Goal: Transaction & Acquisition: Subscribe to service/newsletter

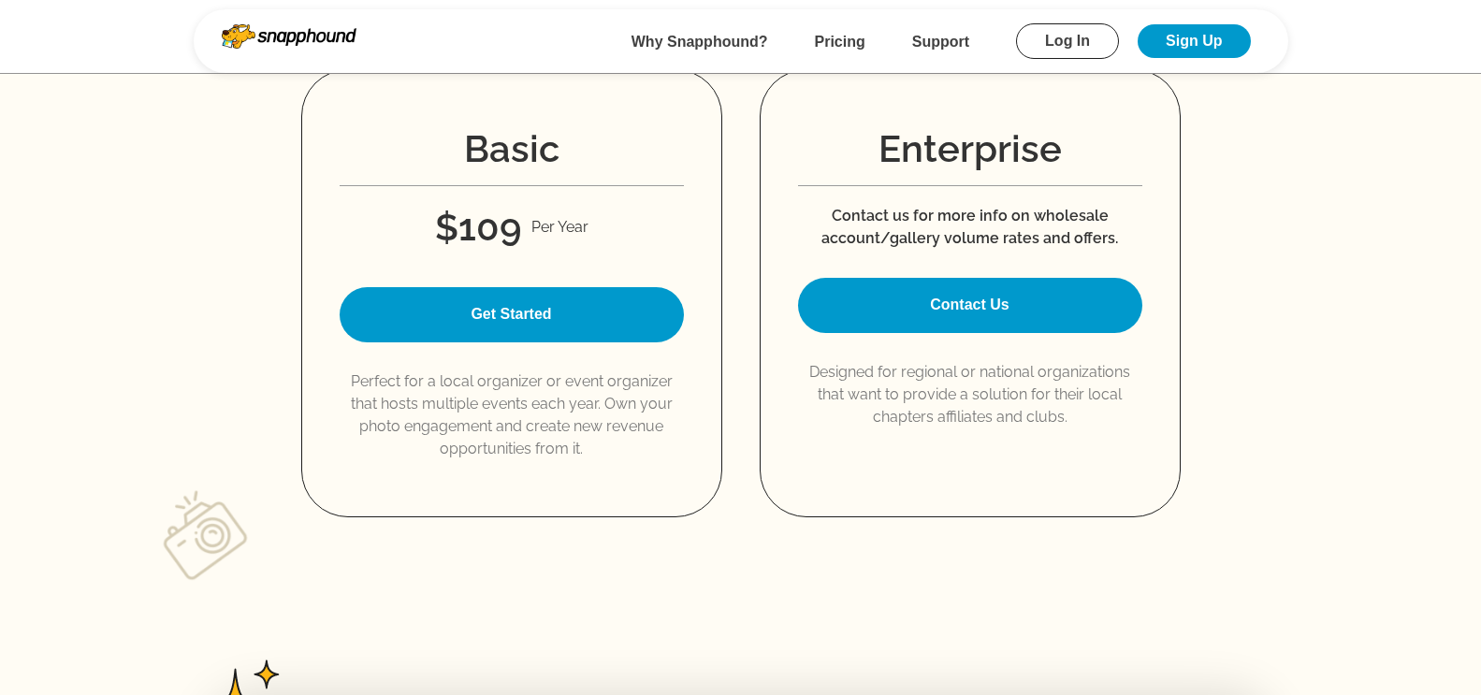
scroll to position [2900, 0]
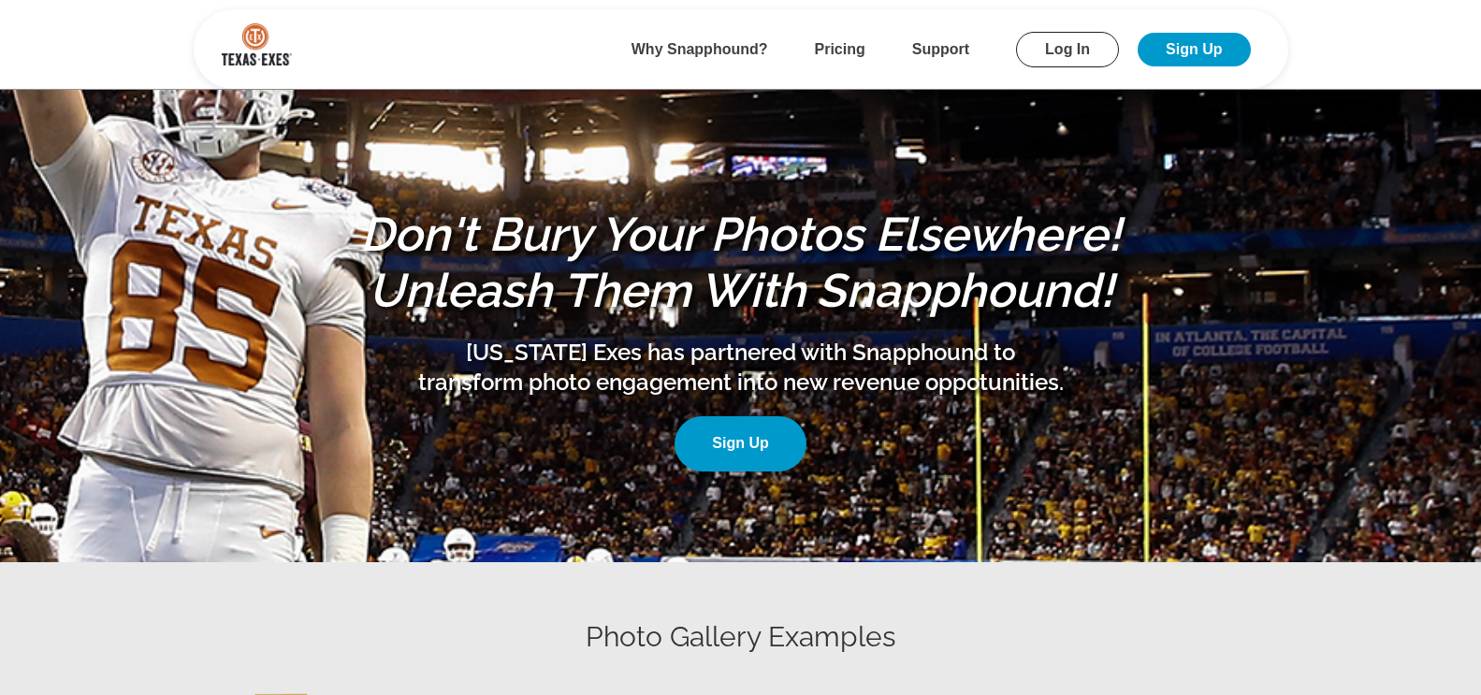
scroll to position [374, 0]
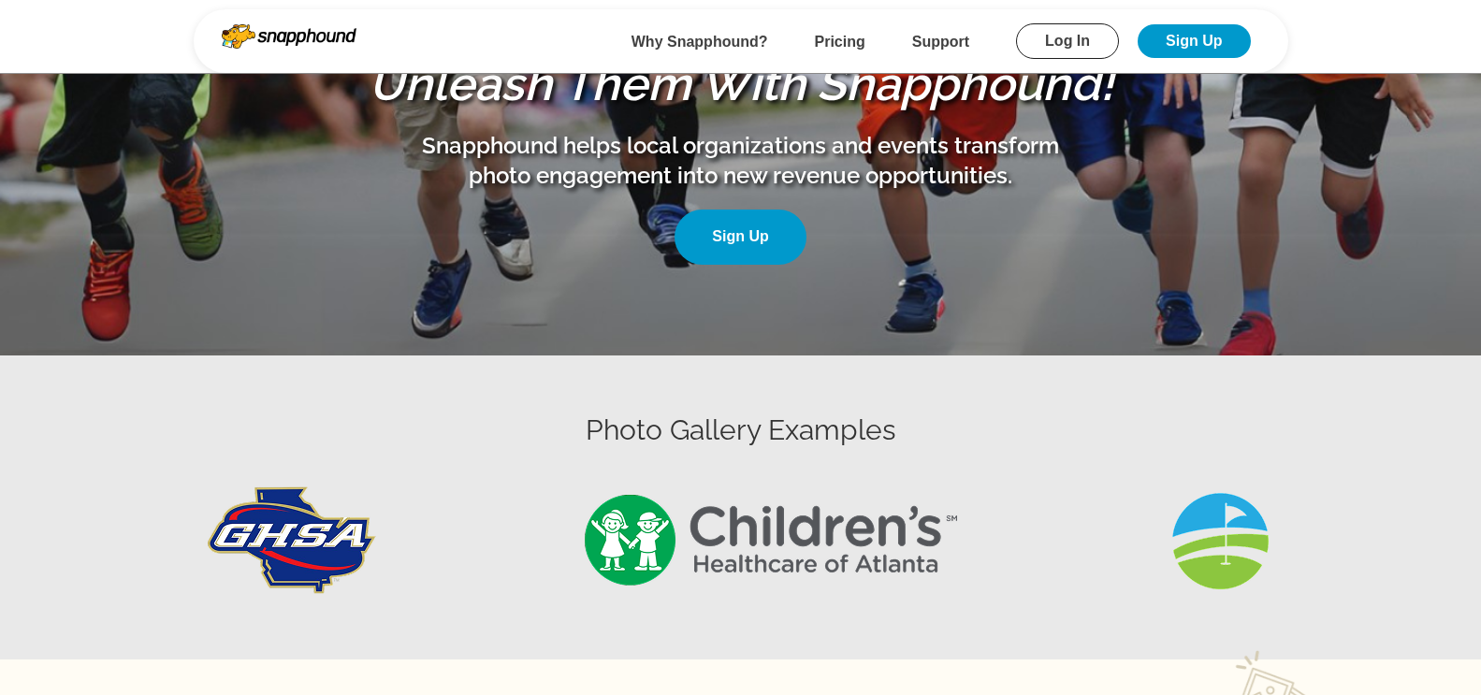
click at [1083, 24] on link "Log In" at bounding box center [1067, 41] width 103 height 36
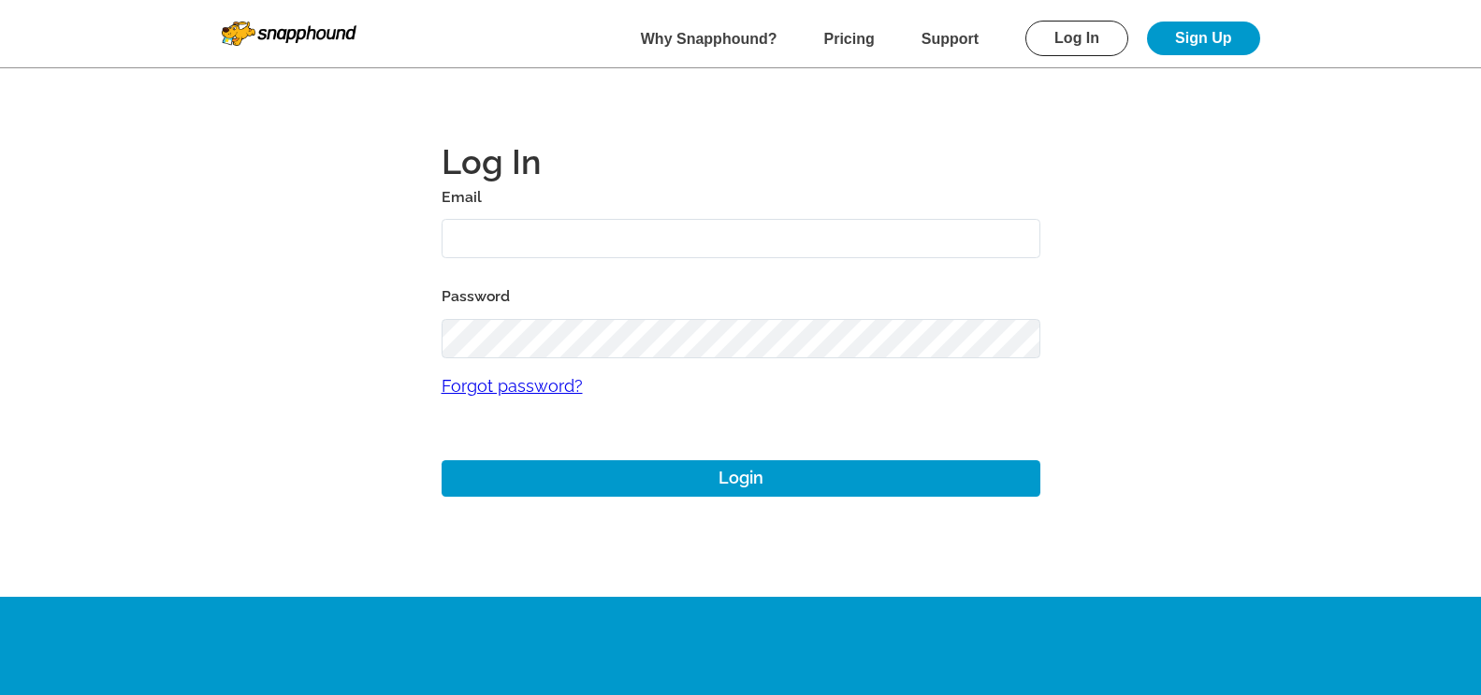
click at [560, 244] on input "text" at bounding box center [741, 239] width 599 height 40
click at [505, 242] on input "mikezerrili14@yahoo.com" at bounding box center [741, 239] width 599 height 40
click at [528, 237] on input "mikezarrili14@yahoo.com" at bounding box center [741, 239] width 599 height 40
click at [525, 240] on input "mikezarrilli14@yahoo.com" at bounding box center [741, 239] width 599 height 40
type input "mikezarrilli14@yahoo.com"
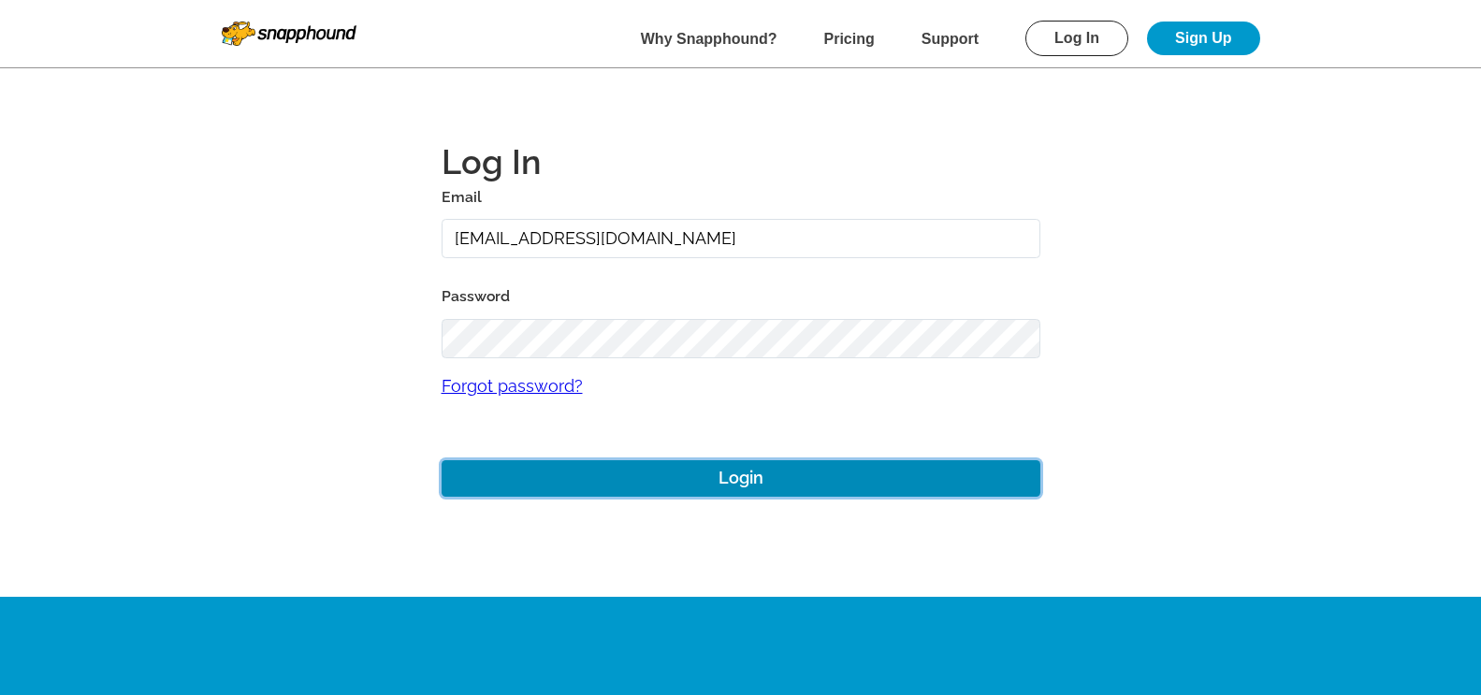
click at [584, 467] on button "Login" at bounding box center [741, 478] width 599 height 36
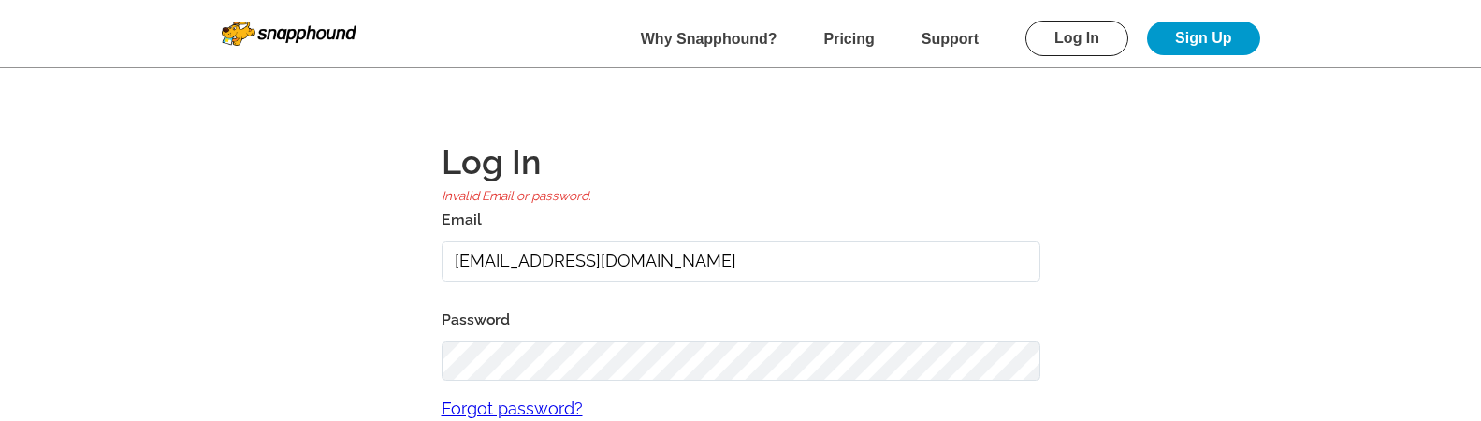
scroll to position [94, 0]
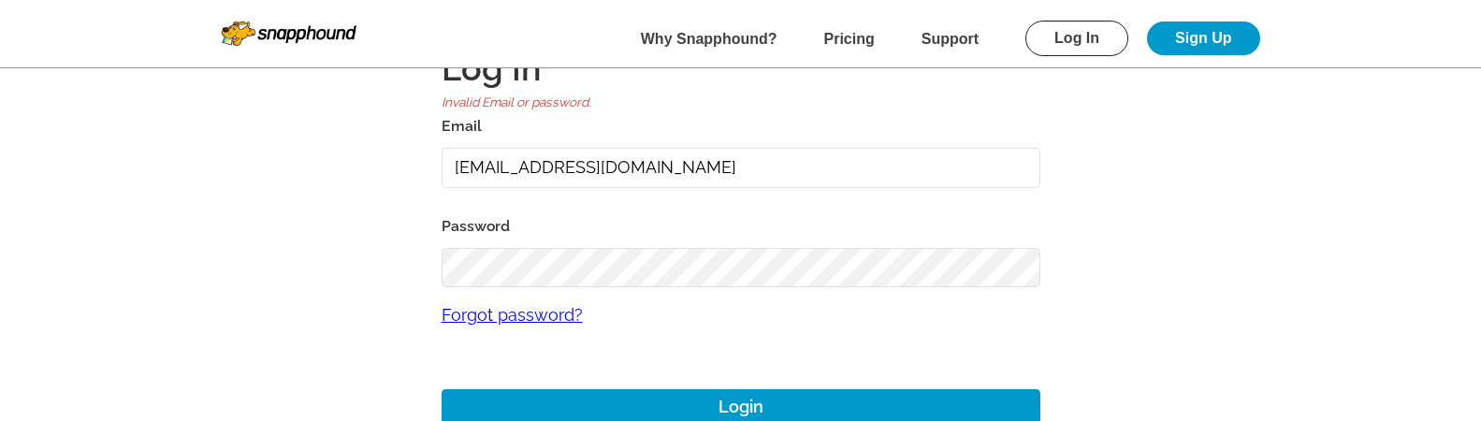
click at [700, 162] on input "mikezarrilli14@yahoo.com" at bounding box center [741, 168] width 599 height 40
click at [474, 163] on input "mikezarrilli14@yahoo.com" at bounding box center [741, 168] width 599 height 40
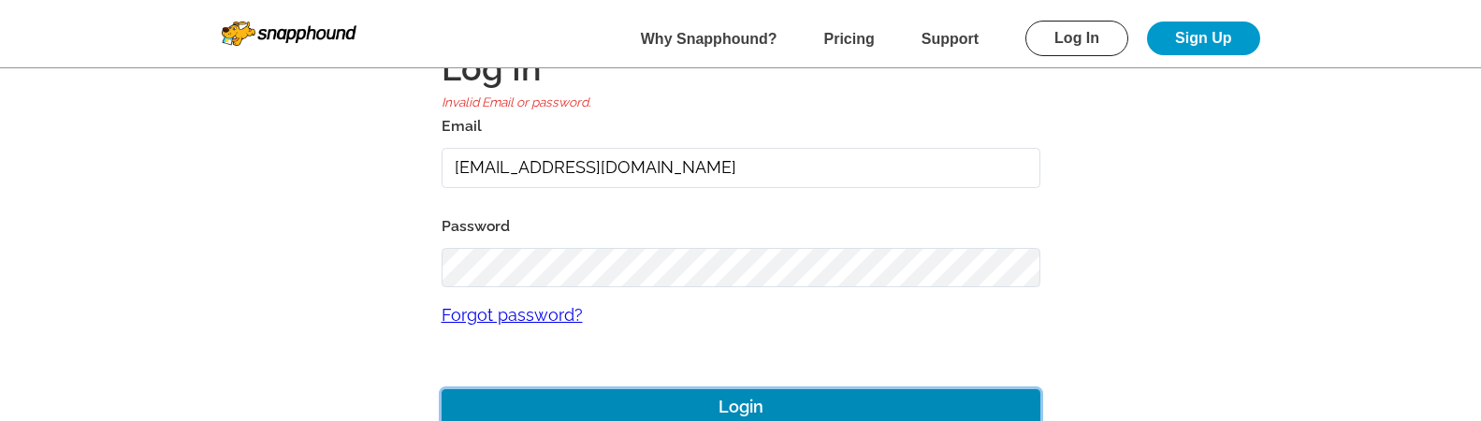
click at [665, 397] on button "Login" at bounding box center [741, 407] width 599 height 36
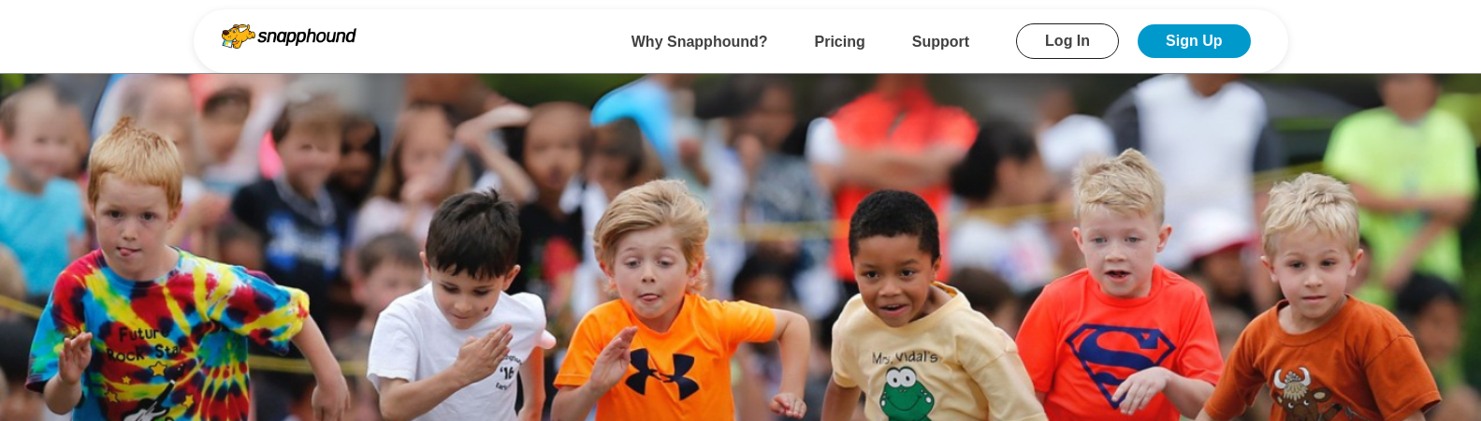
click at [1063, 32] on link "Log In" at bounding box center [1067, 41] width 103 height 36
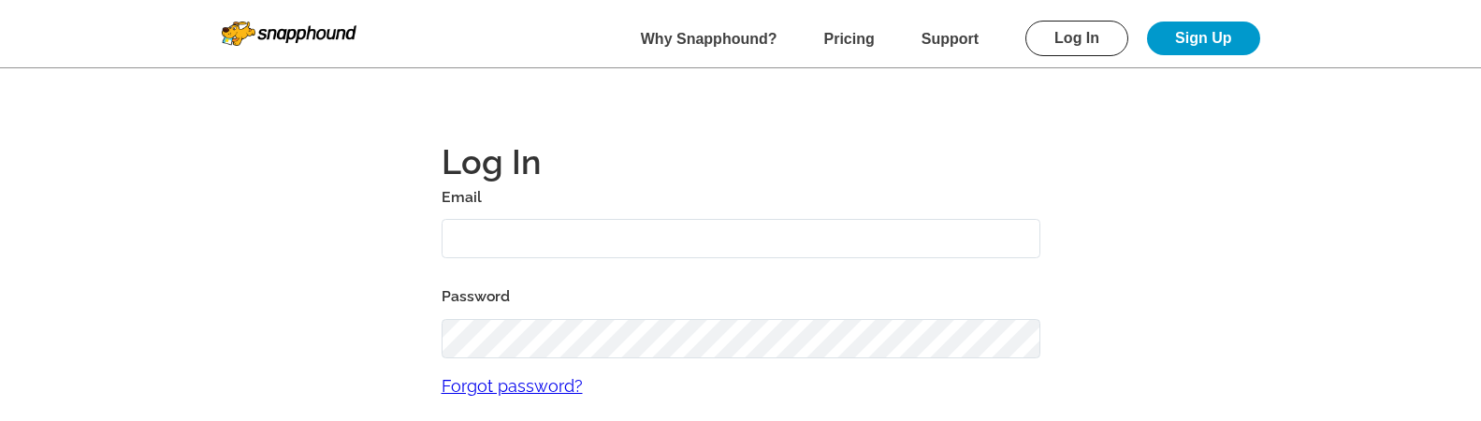
click at [521, 244] on input "text" at bounding box center [741, 239] width 599 height 40
drag, startPoint x: 525, startPoint y: 237, endPoint x: 399, endPoint y: 241, distance: 126.4
click at [399, 241] on main "Log In Email rahuyl Password Forgot password? Login" at bounding box center [740, 298] width 1347 height 597
type input "mikezarrilli14@yahoo.com"
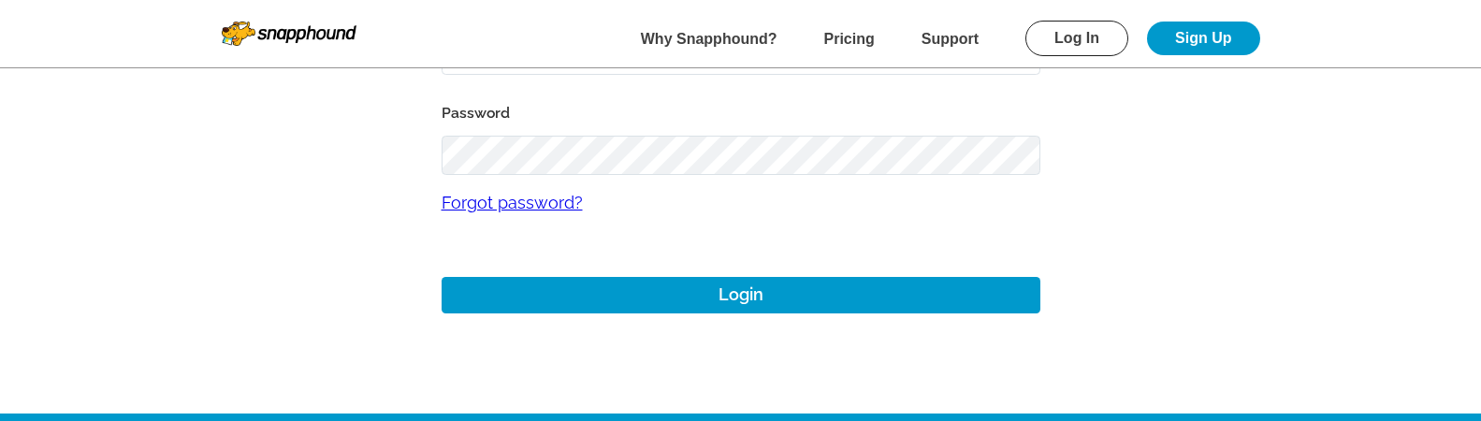
scroll to position [187, 0]
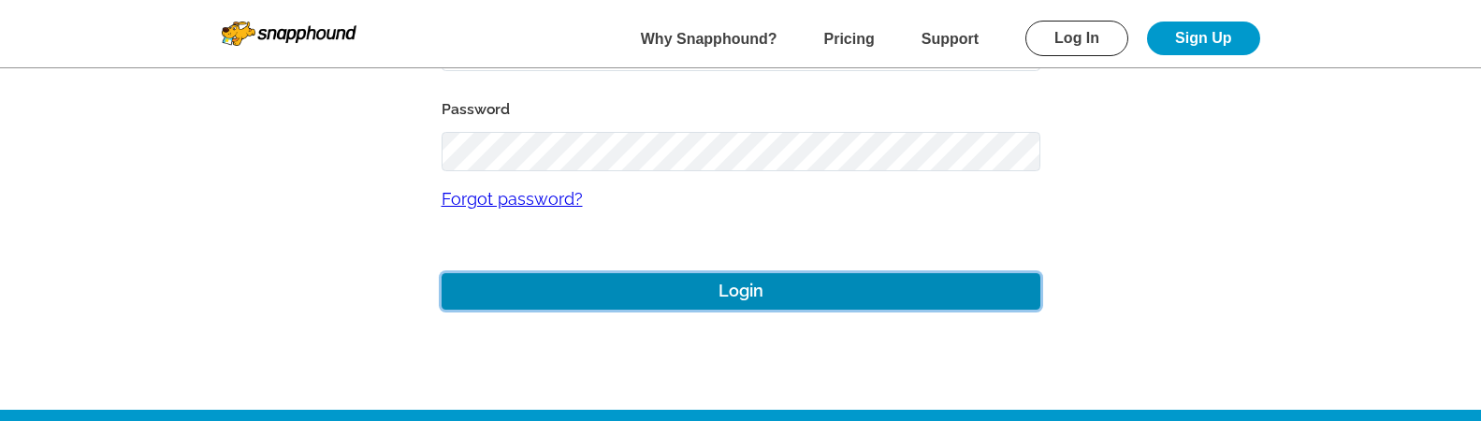
click at [598, 293] on button "Login" at bounding box center [741, 291] width 599 height 36
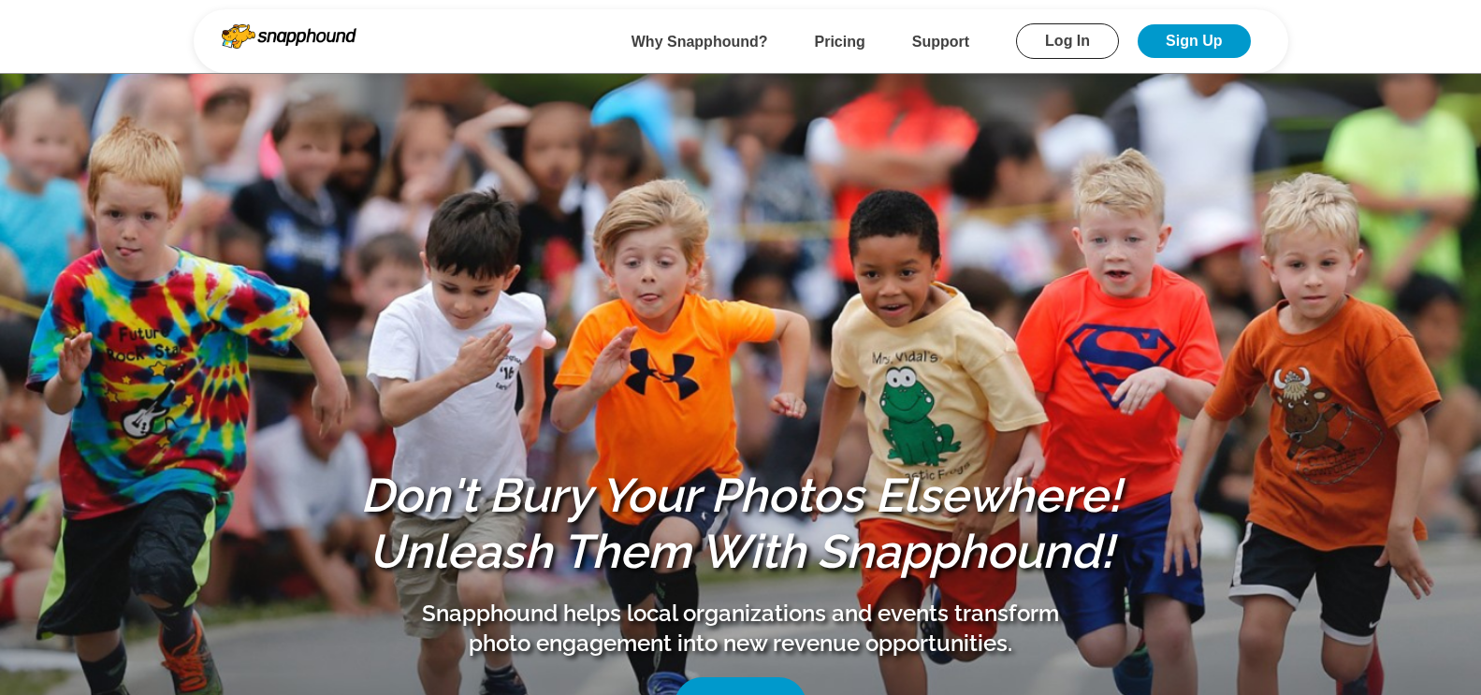
drag, startPoint x: 0, startPoint y: 0, endPoint x: 1173, endPoint y: 35, distance: 1173.7
click at [1173, 35] on link "Sign Up" at bounding box center [1194, 41] width 112 height 34
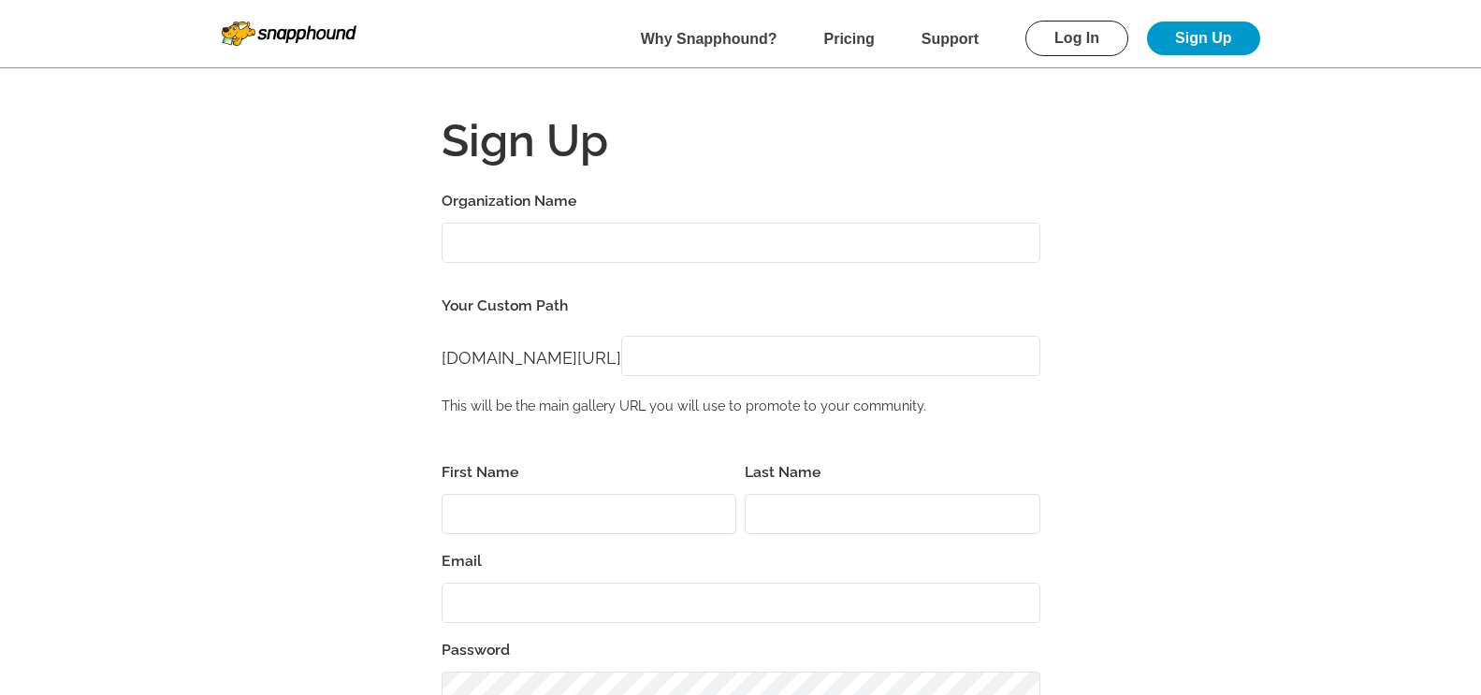
click at [517, 247] on input "Organization Name" at bounding box center [741, 243] width 599 height 40
type input "rt"
click at [686, 364] on input "[DOMAIN_NAME][URL]" at bounding box center [830, 356] width 419 height 40
type input "rt"
click at [528, 518] on input "First Name" at bounding box center [590, 514] width 296 height 40
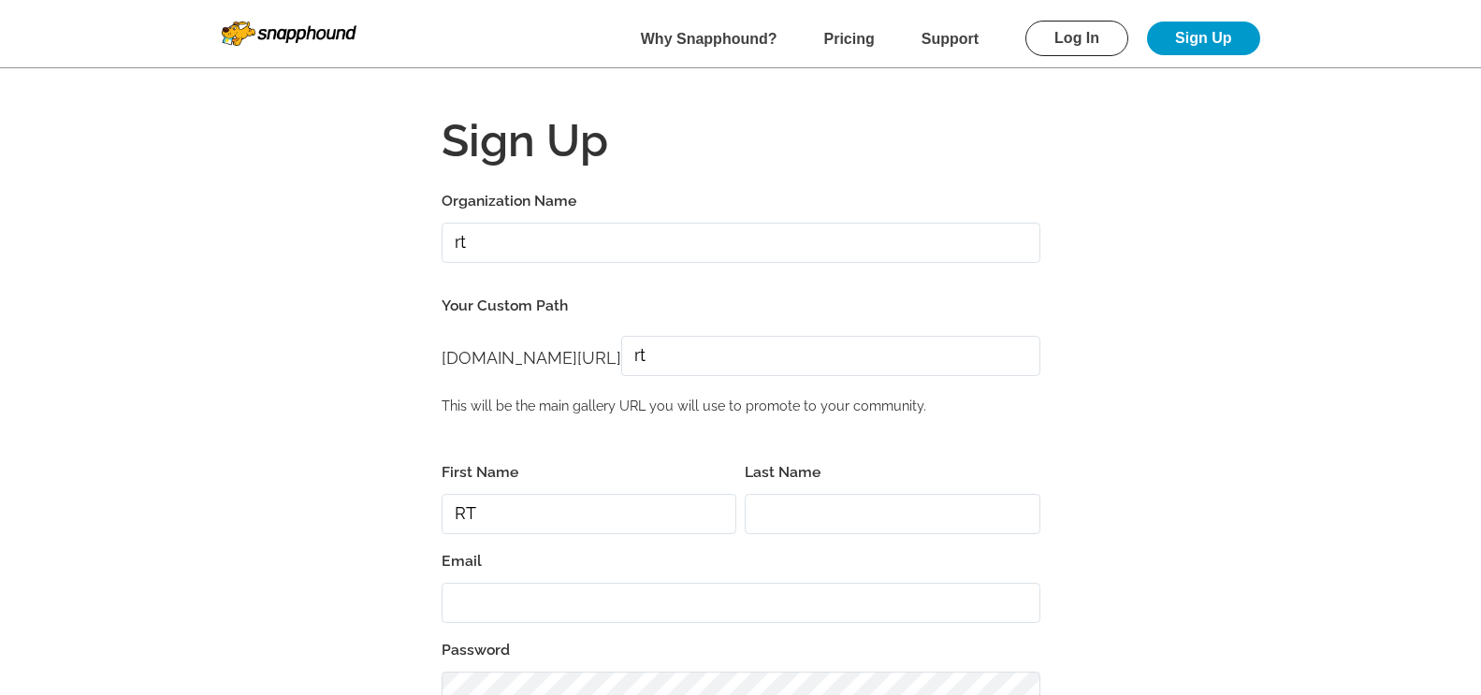
type input "RT"
type input "TR"
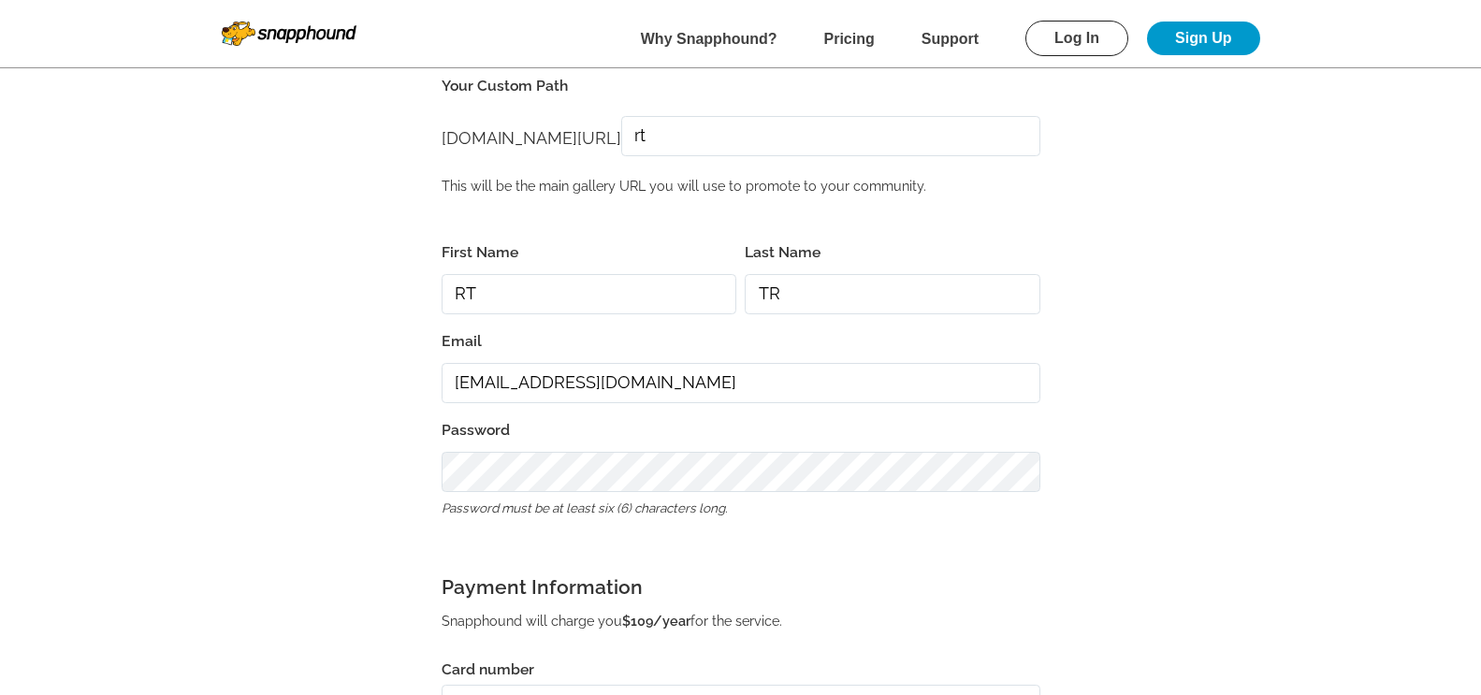
scroll to position [281, 0]
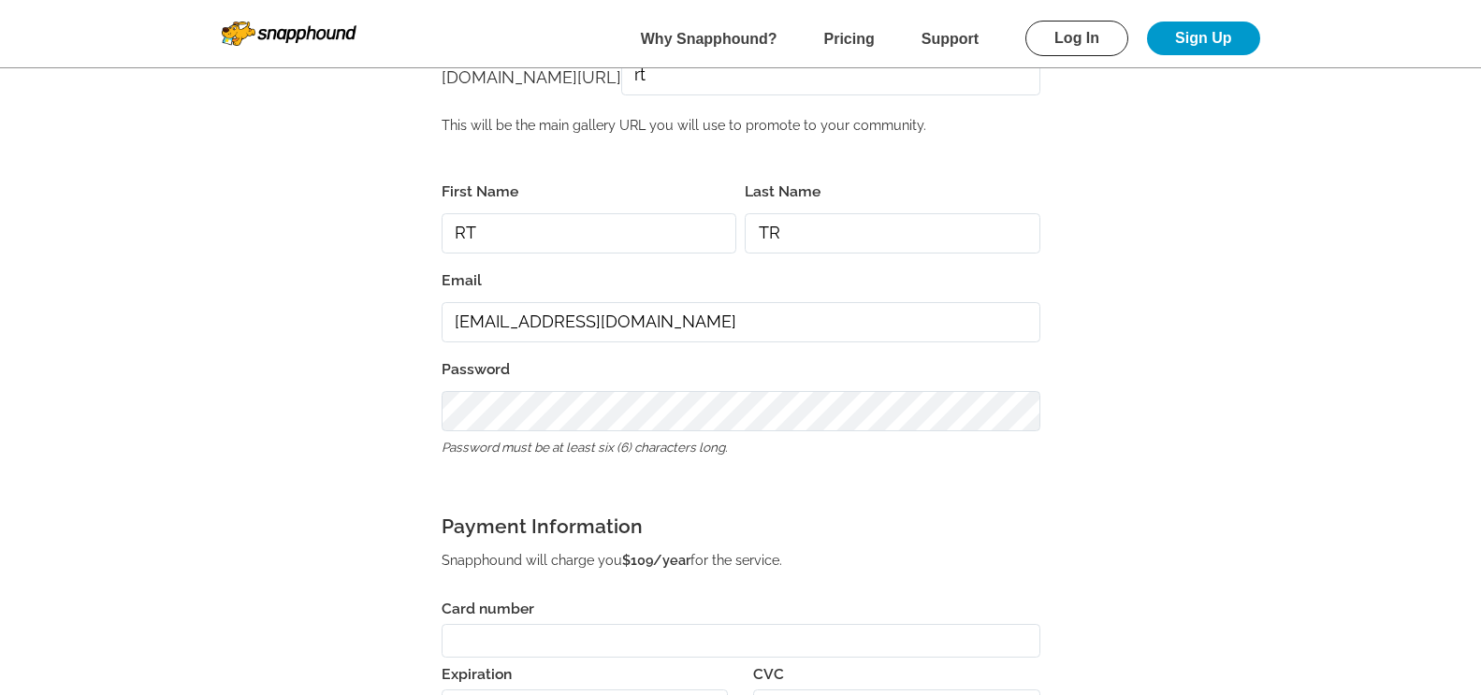
type input "[EMAIL_ADDRESS][DOMAIN_NAME]"
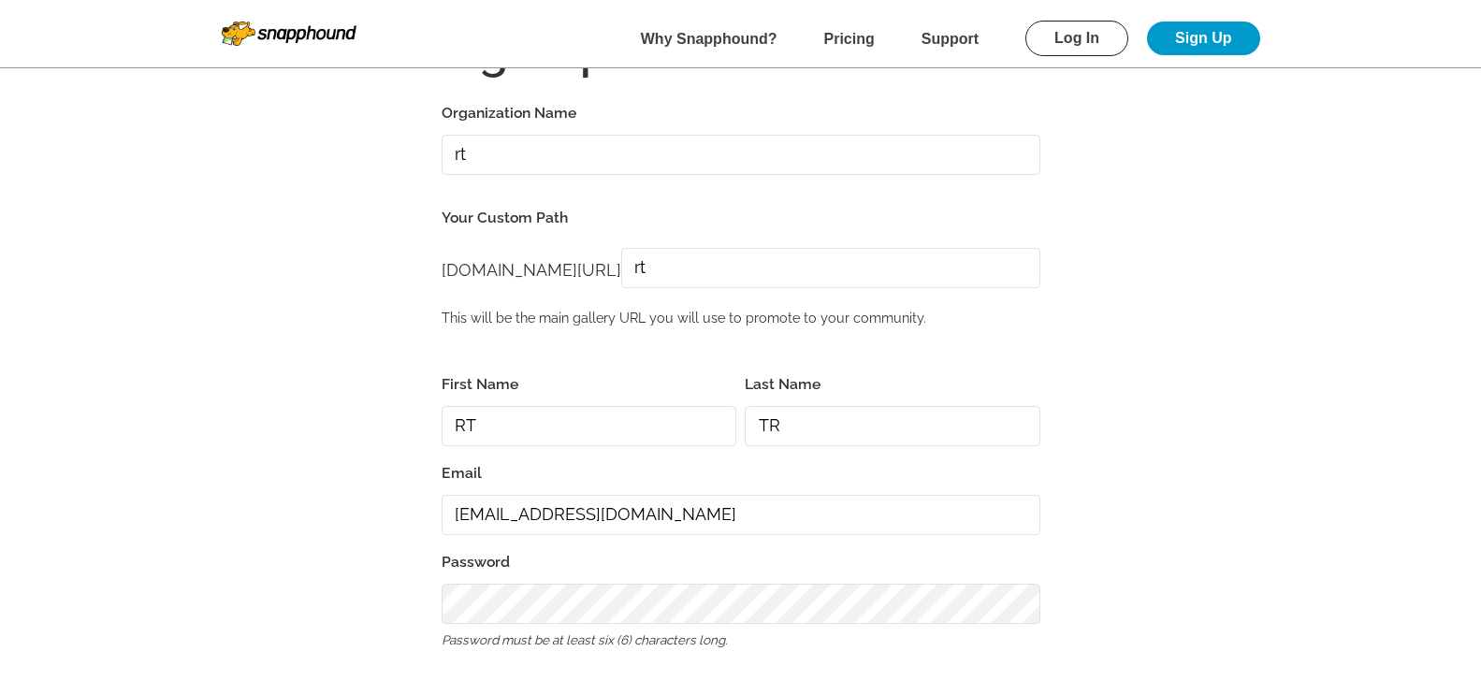
scroll to position [0, 0]
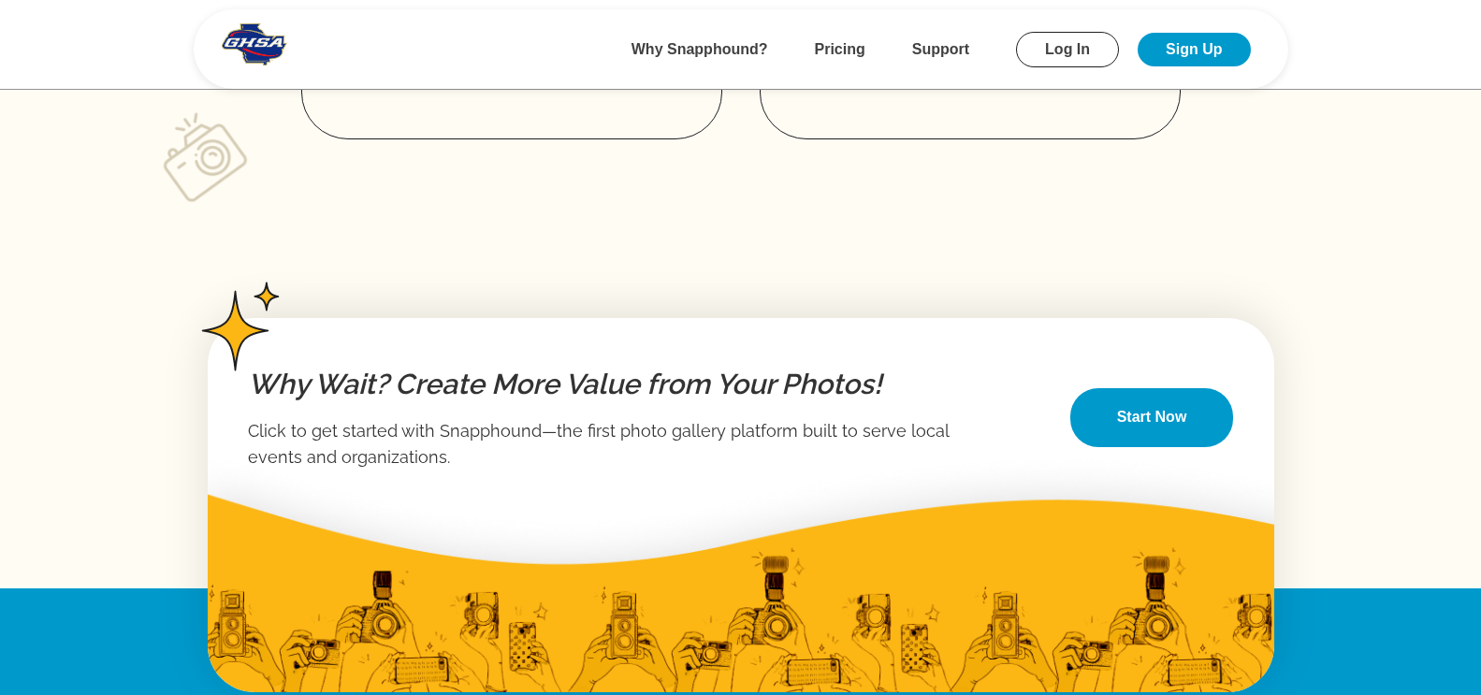
scroll to position [3181, 0]
